Goal: Task Accomplishment & Management: Complete application form

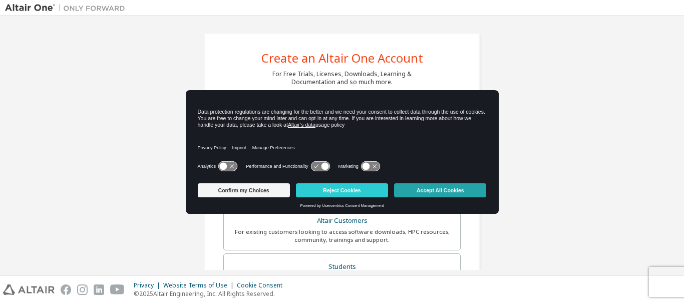
click at [427, 188] on button "Accept All Cookies" at bounding box center [440, 190] width 92 height 14
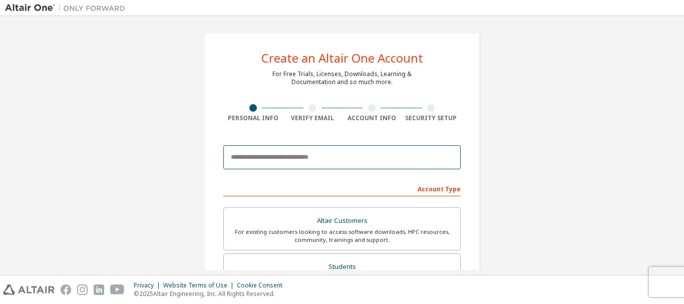
click at [286, 156] on input "email" at bounding box center [341, 157] width 237 height 24
type input "**********"
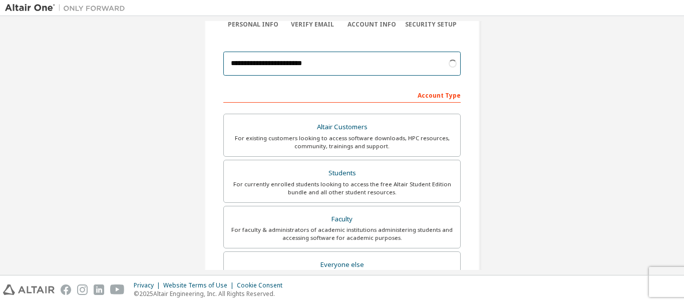
scroll to position [104, 0]
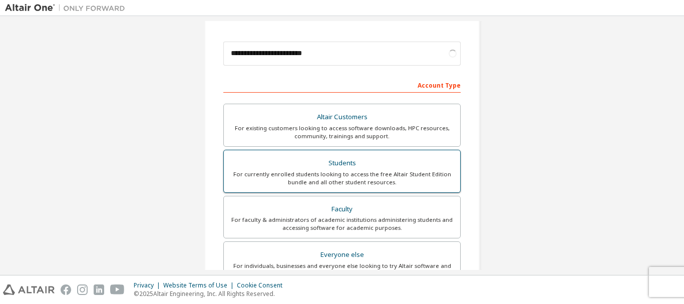
click at [434, 159] on div "Students" at bounding box center [342, 163] width 224 height 14
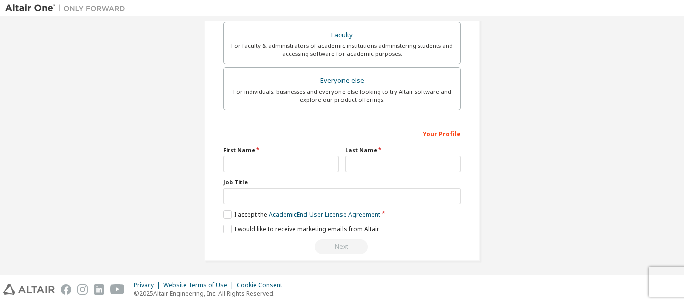
scroll to position [281, 0]
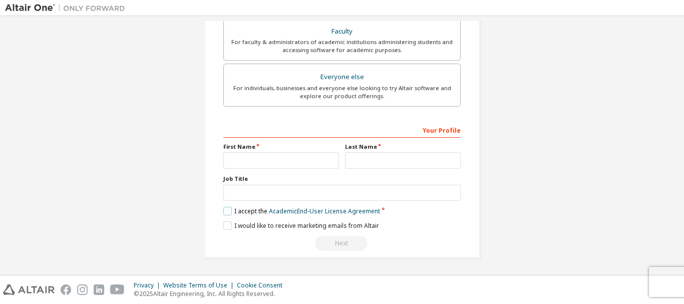
click at [230, 211] on label "I accept the Academic End-User License Agreement" at bounding box center [301, 211] width 157 height 9
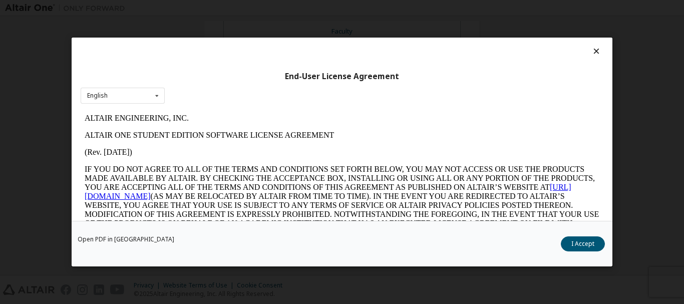
scroll to position [0, 0]
click at [578, 245] on button "I Accept" at bounding box center [583, 243] width 44 height 15
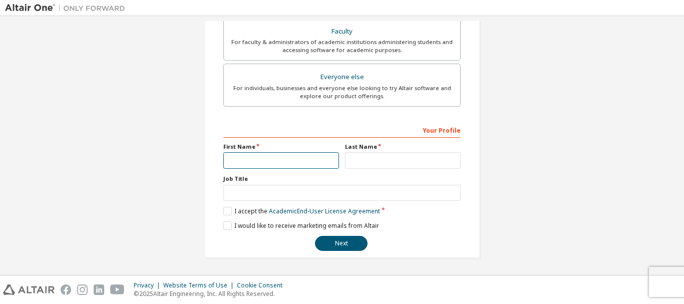
click at [296, 161] on input "text" at bounding box center [281, 160] width 116 height 17
type input "*****"
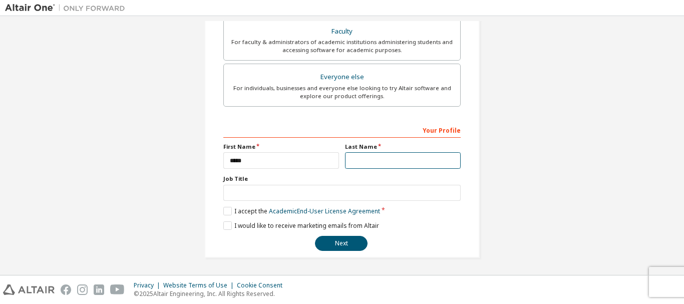
type input "*****"
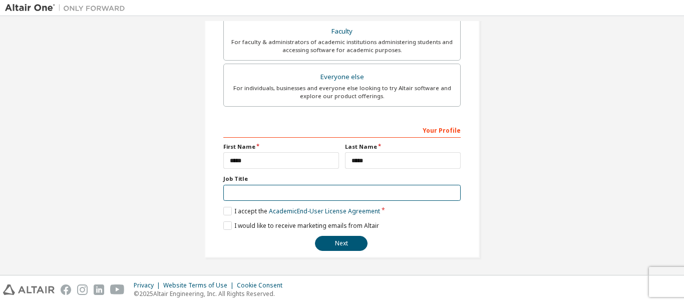
click at [308, 189] on input "text" at bounding box center [341, 193] width 237 height 17
type input "*******"
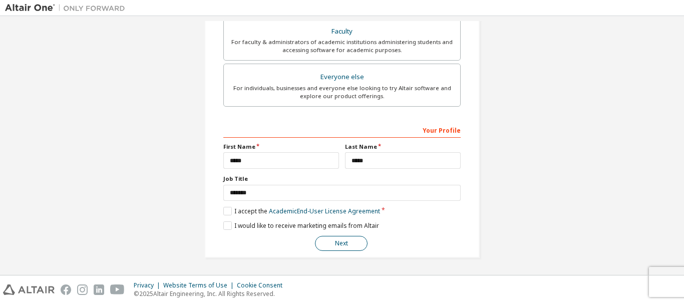
click at [322, 236] on button "Next" at bounding box center [341, 243] width 53 height 15
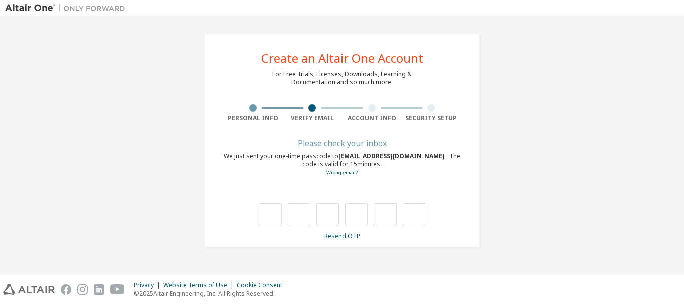
click at [368, 231] on div "Please check your inbox We just sent your one-time passcode to [EMAIL_ADDRESS][…" at bounding box center [341, 190] width 237 height 100
click at [270, 218] on input "text" at bounding box center [270, 214] width 23 height 23
type input "*"
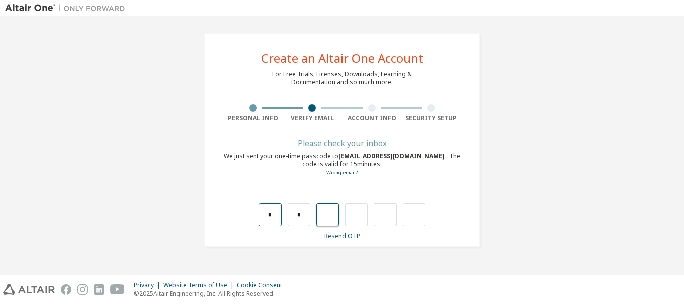
type input "*"
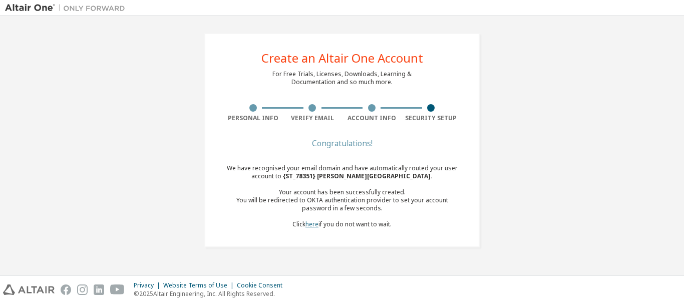
click at [310, 225] on link "here" at bounding box center [311, 224] width 13 height 9
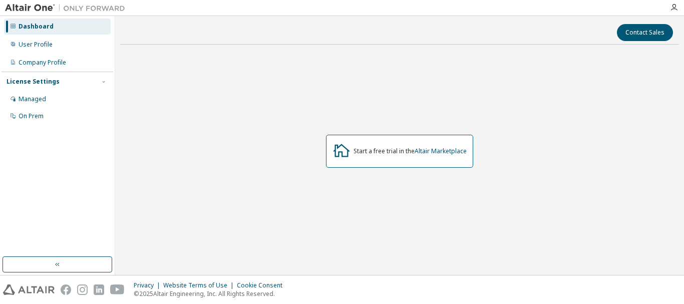
click at [385, 154] on div "Start a free trial in the Altair Marketplace" at bounding box center [410, 151] width 113 height 8
click at [51, 23] on div "Dashboard" at bounding box center [36, 27] width 35 height 8
click at [56, 265] on icon "button" at bounding box center [57, 265] width 4 height 4
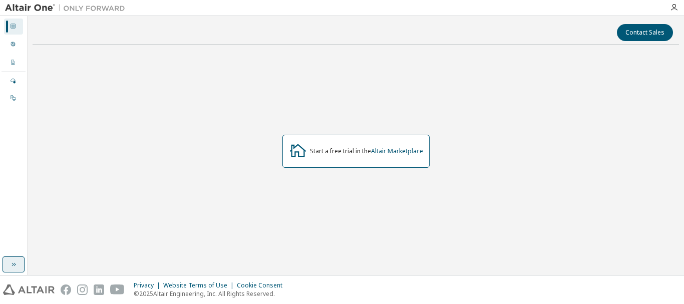
click at [13, 23] on icon at bounding box center [13, 26] width 6 height 6
click at [386, 153] on link "Altair Marketplace" at bounding box center [397, 151] width 52 height 9
